Goal: Information Seeking & Learning: Learn about a topic

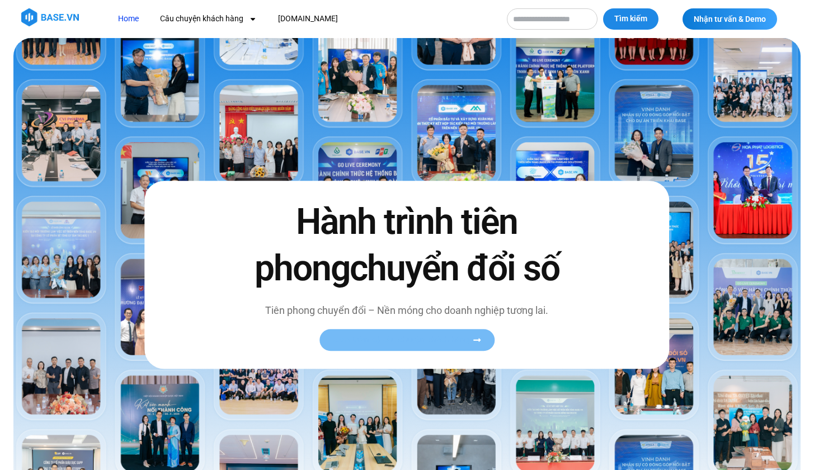
click at [392, 344] on span "Xem toàn bộ câu chuyện khách hàng" at bounding box center [401, 340] width 137 height 8
click at [480, 340] on icon at bounding box center [476, 339] width 7 height 3
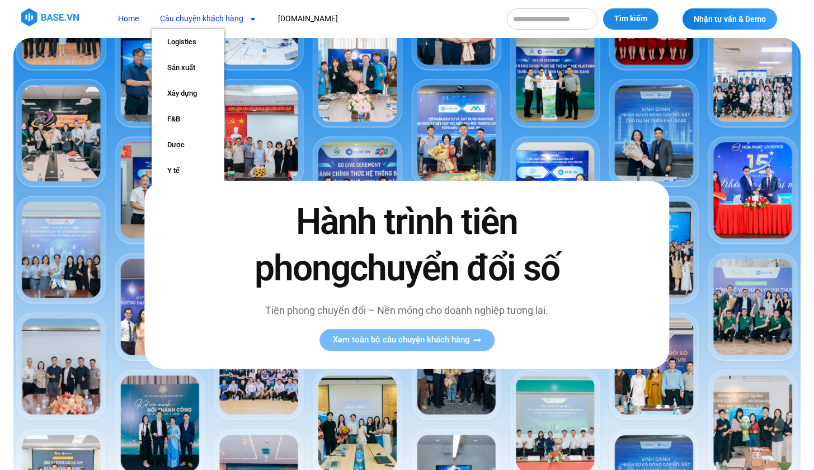
click at [239, 20] on link "Câu chuyện khách hàng" at bounding box center [209, 18] width 114 height 21
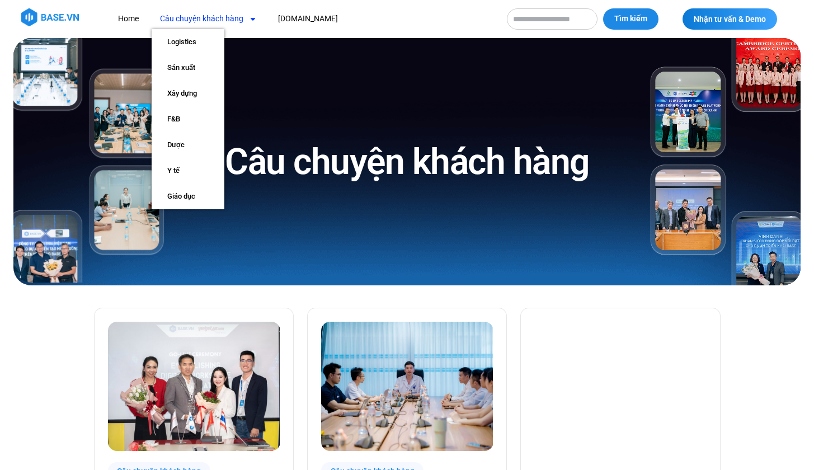
click at [250, 17] on icon "Menu" at bounding box center [253, 19] width 8 height 8
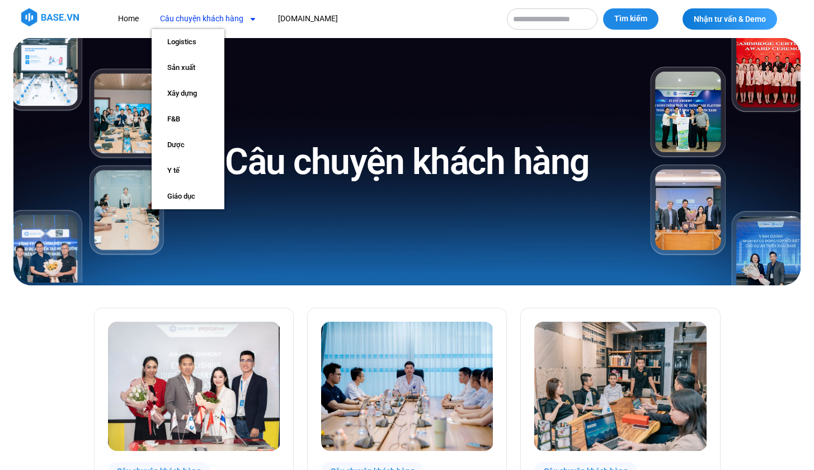
click at [243, 18] on span "Menu" at bounding box center [249, 19] width 13 height 19
click at [182, 116] on link "F&B" at bounding box center [188, 119] width 73 height 26
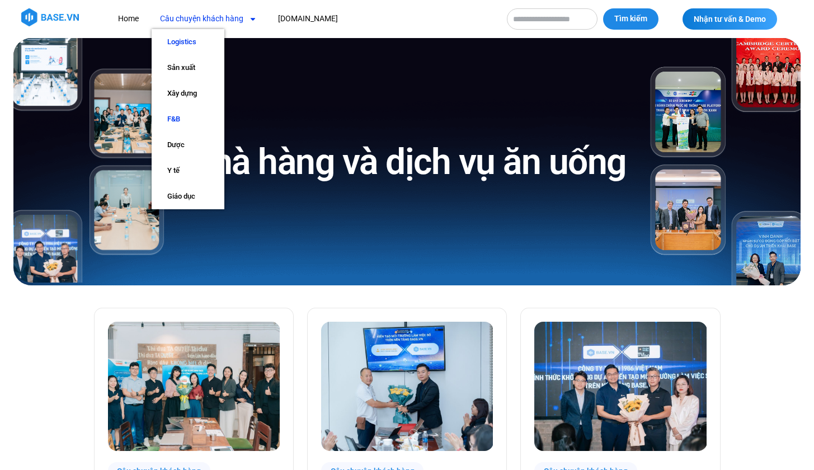
click at [194, 39] on link "Logistics" at bounding box center [188, 42] width 73 height 26
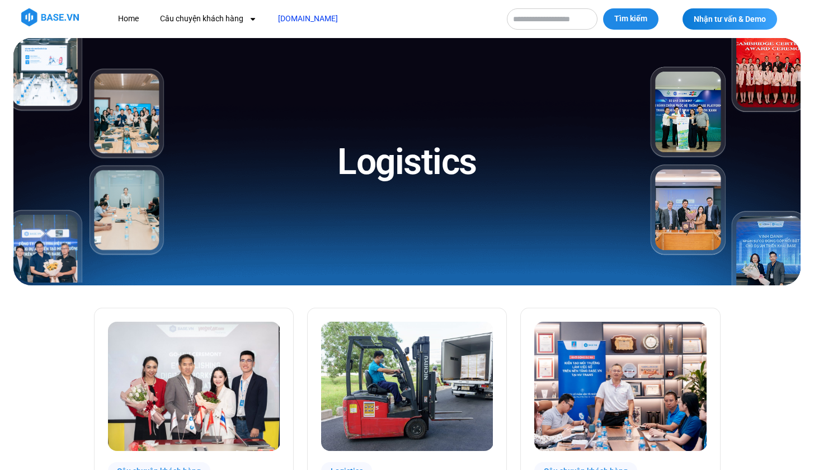
click at [293, 22] on link "[DOMAIN_NAME]" at bounding box center [308, 18] width 77 height 21
